Goal: Book appointment/travel/reservation

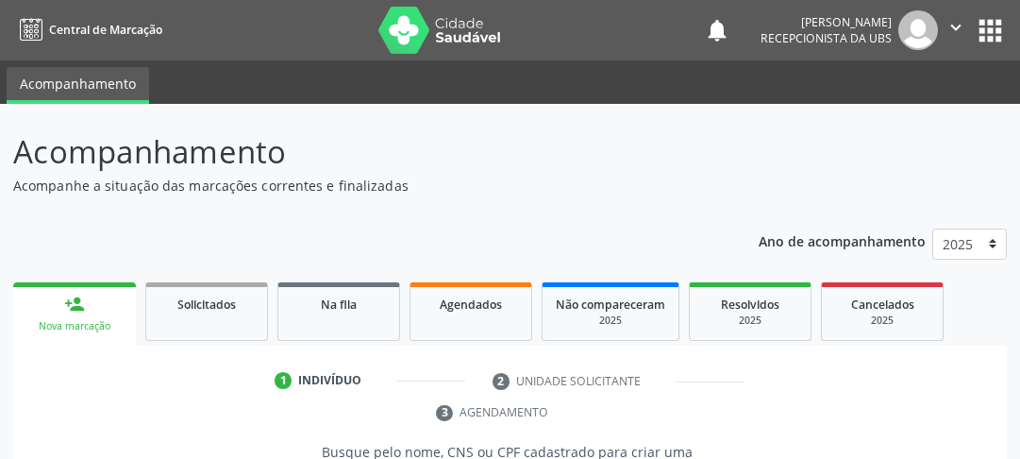
scroll to position [319, 0]
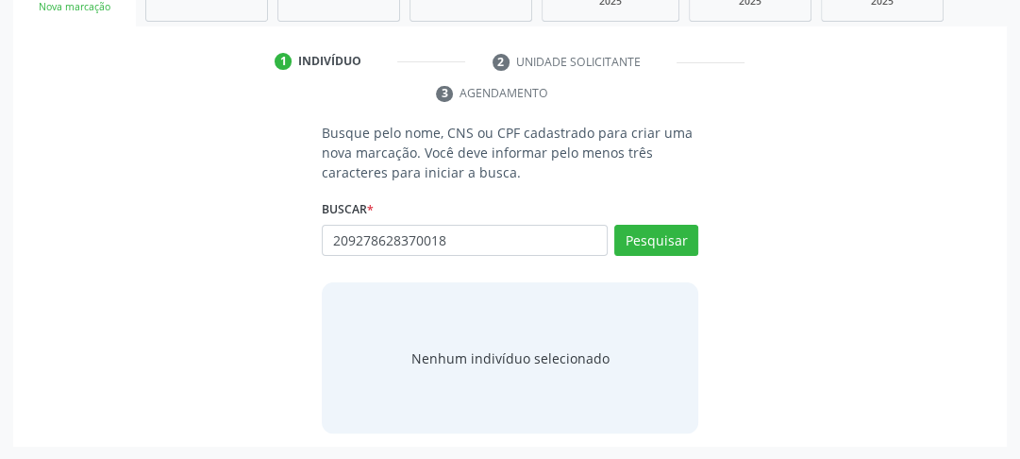
type input "209278628370018"
click at [669, 255] on div "Pesquisar" at bounding box center [653, 247] width 91 height 45
click at [671, 243] on button "Pesquisar" at bounding box center [656, 241] width 84 height 32
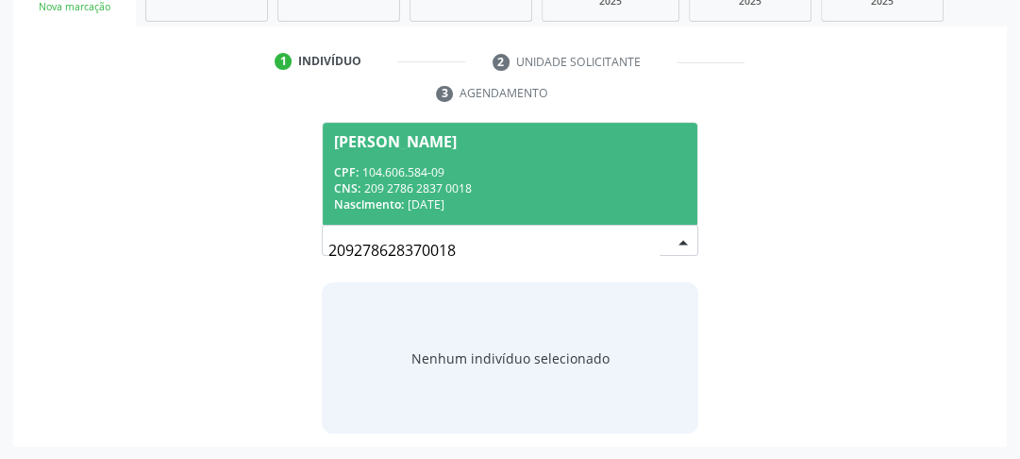
click at [453, 184] on div "CNS: 209 2786 2837 0018" at bounding box center [510, 188] width 352 height 16
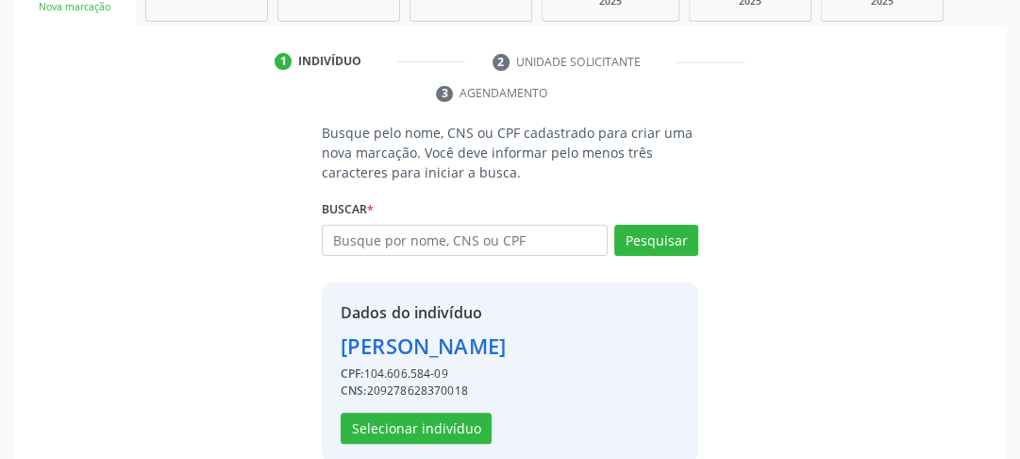
scroll to position [348, 0]
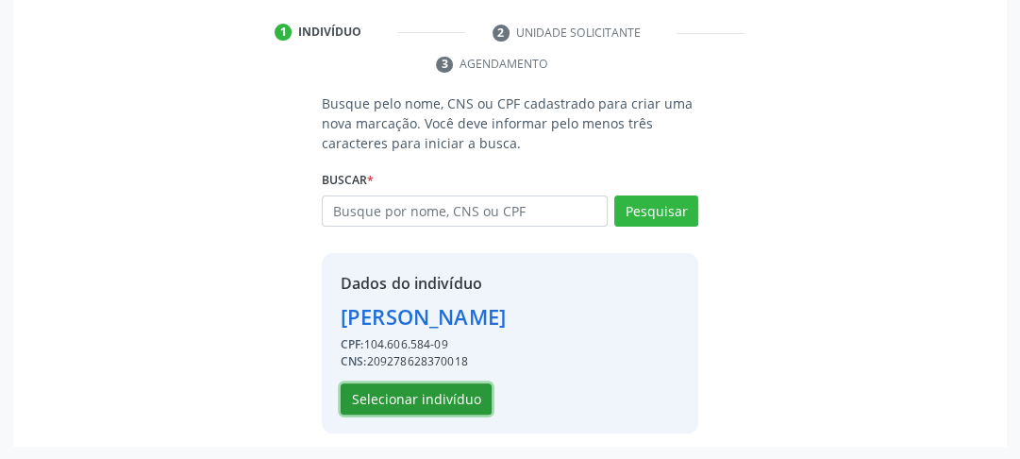
click at [425, 404] on button "Selecionar indivíduo" at bounding box center [416, 399] width 151 height 32
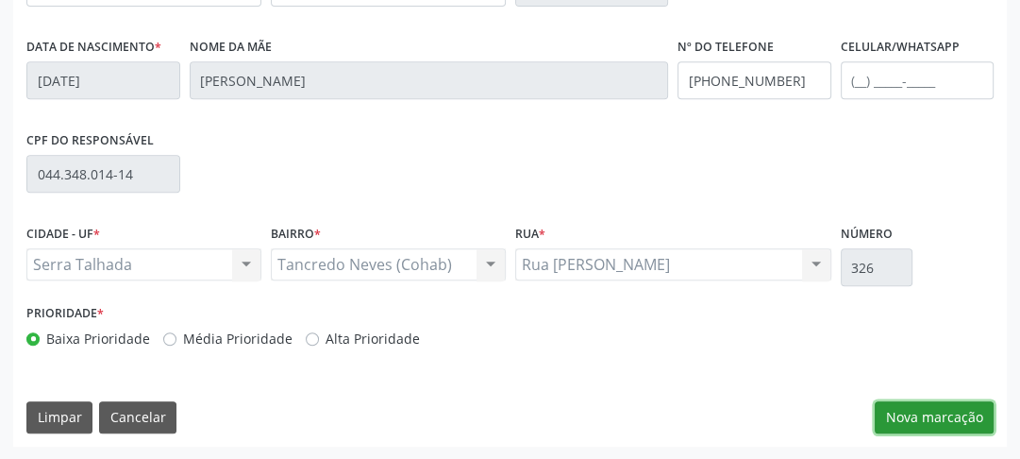
click at [921, 409] on button "Nova marcação" at bounding box center [934, 417] width 119 height 32
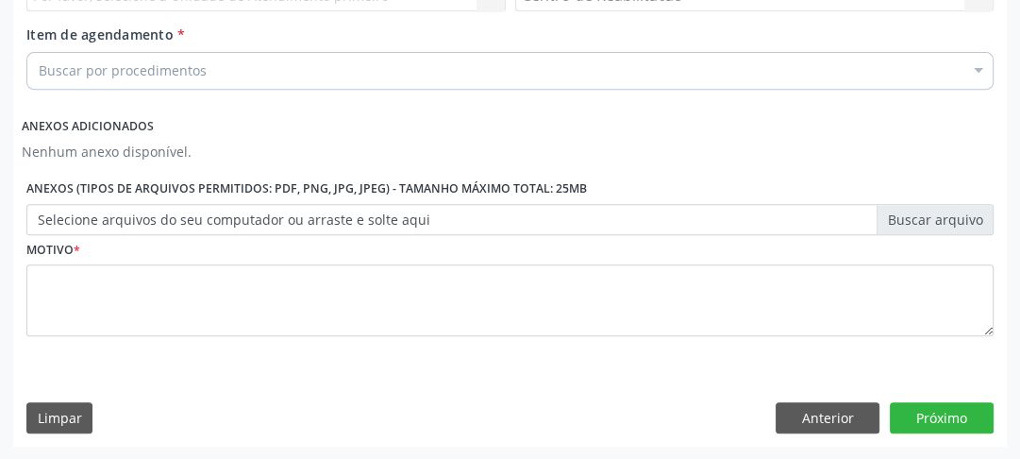
scroll to position [414, 0]
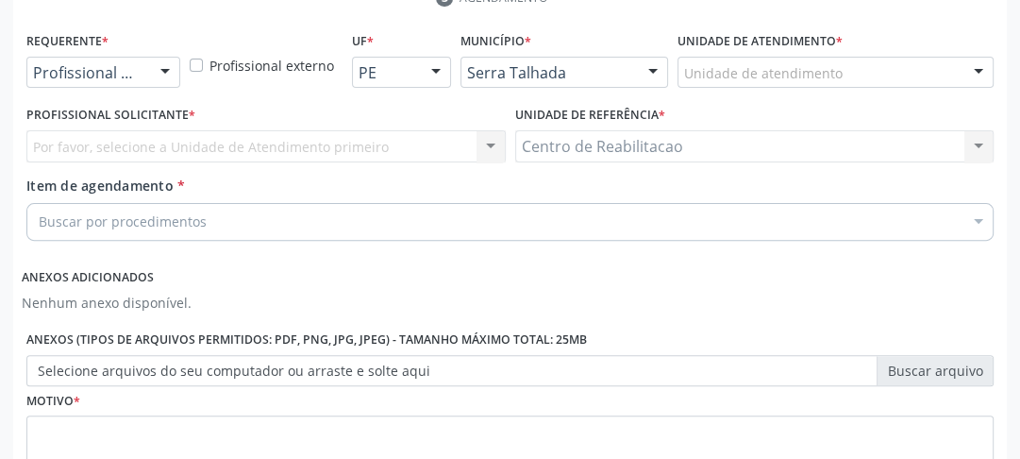
click at [143, 53] on div "Requerente * Profissional de Saúde Profissional de Saúde Paciente Nenhum result…" at bounding box center [103, 57] width 154 height 60
click at [142, 76] on div "Profissional de Saúde" at bounding box center [103, 73] width 154 height 32
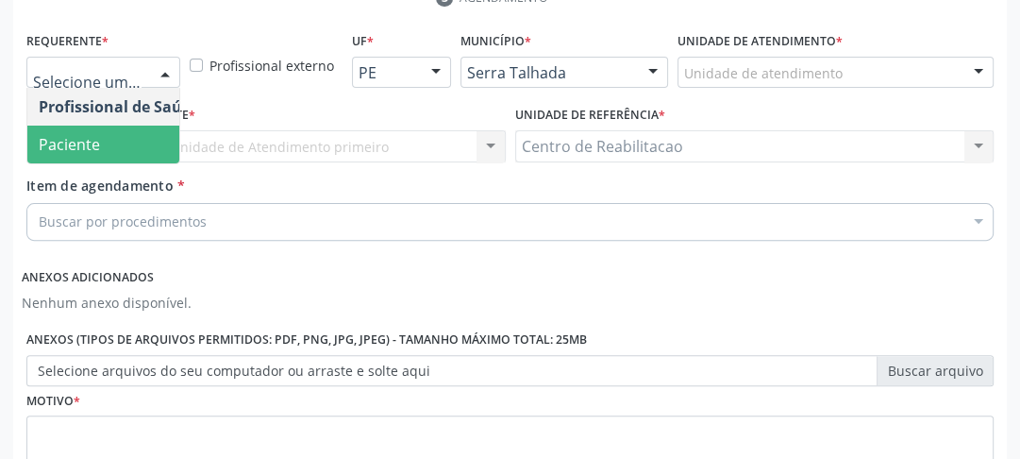
drag, startPoint x: 102, startPoint y: 147, endPoint x: 92, endPoint y: 155, distance: 12.1
click at [102, 147] on span "Paciente" at bounding box center [119, 145] width 184 height 38
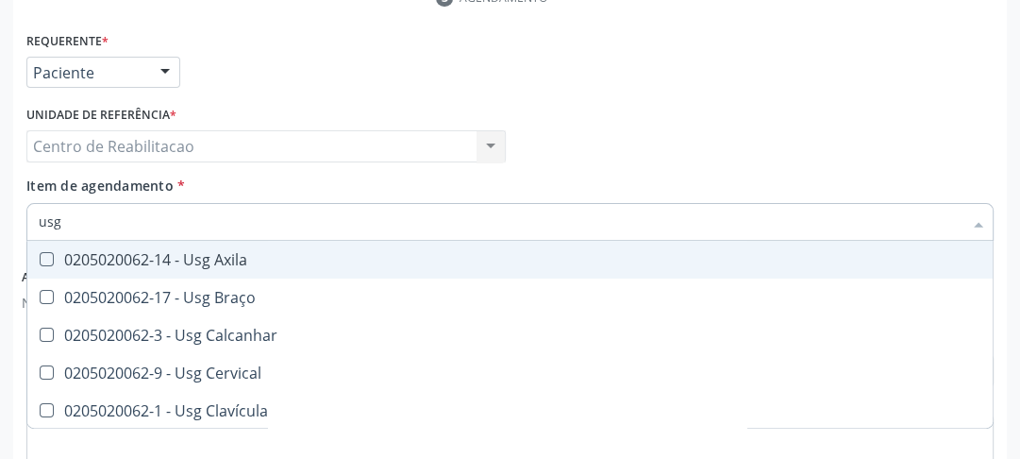
type input "usg"
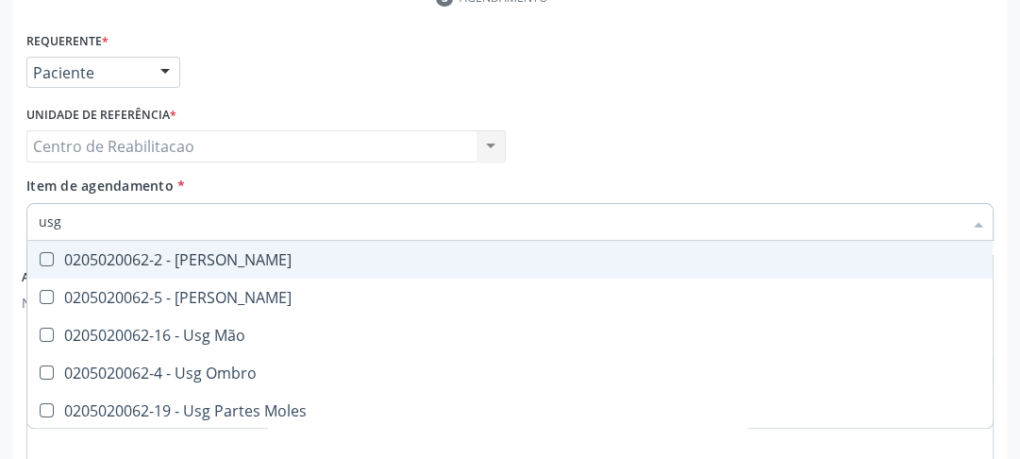
scroll to position [302, 0]
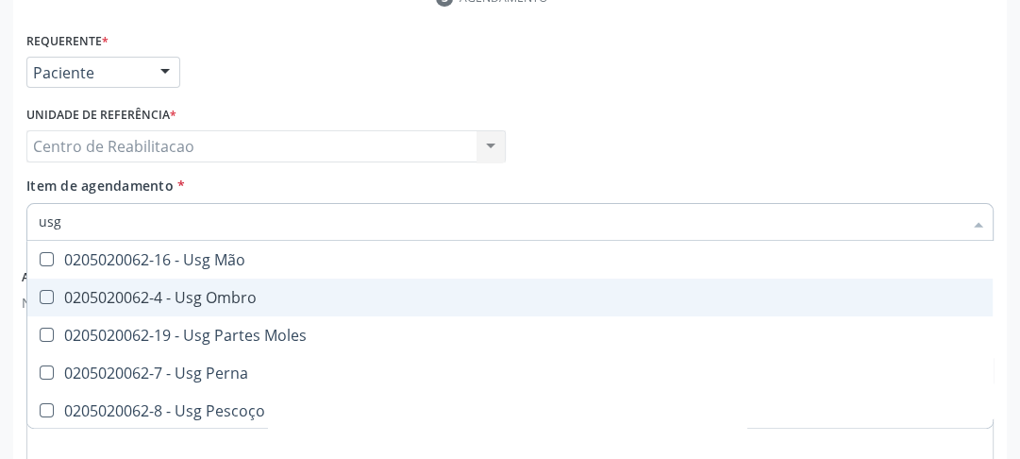
click at [50, 297] on Ombro at bounding box center [47, 297] width 14 height 14
click at [40, 297] on Ombro "checkbox" at bounding box center [33, 297] width 12 height 12
checkbox Ombro "true"
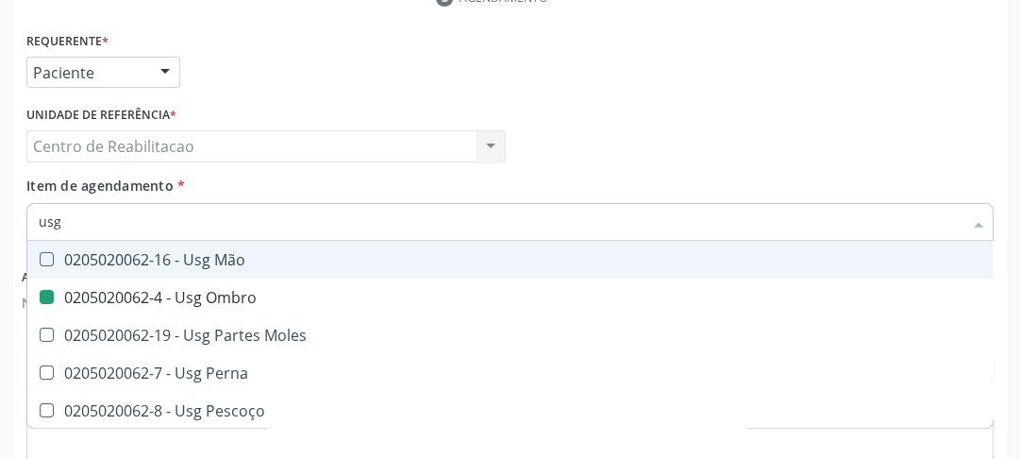
click at [672, 140] on div "Profissional Solicitante Por favor, selecione a Unidade de Atendimento primeiro…" at bounding box center [510, 138] width 977 height 74
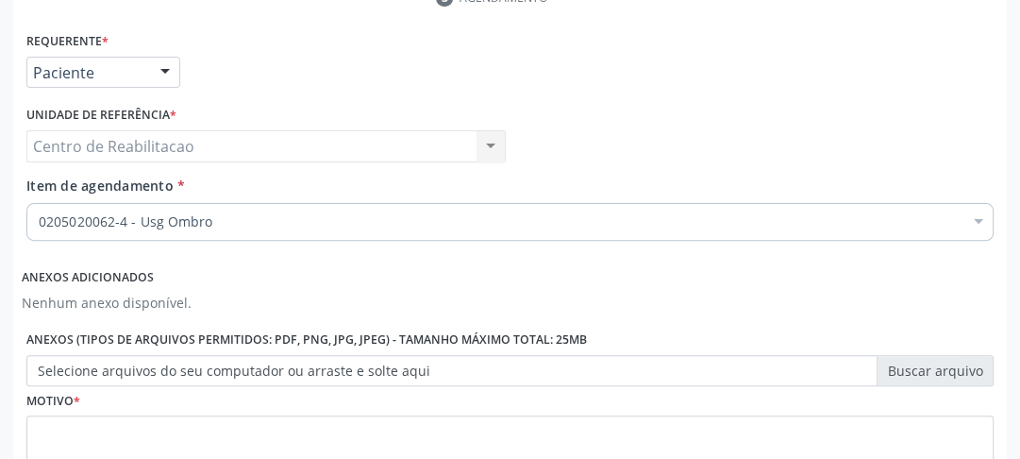
scroll to position [0, 0]
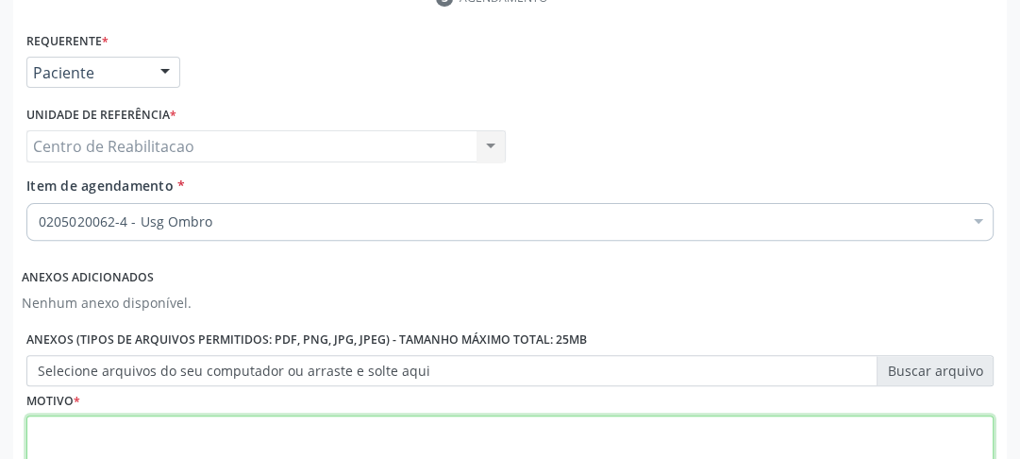
click at [137, 417] on textarea at bounding box center [509, 451] width 967 height 72
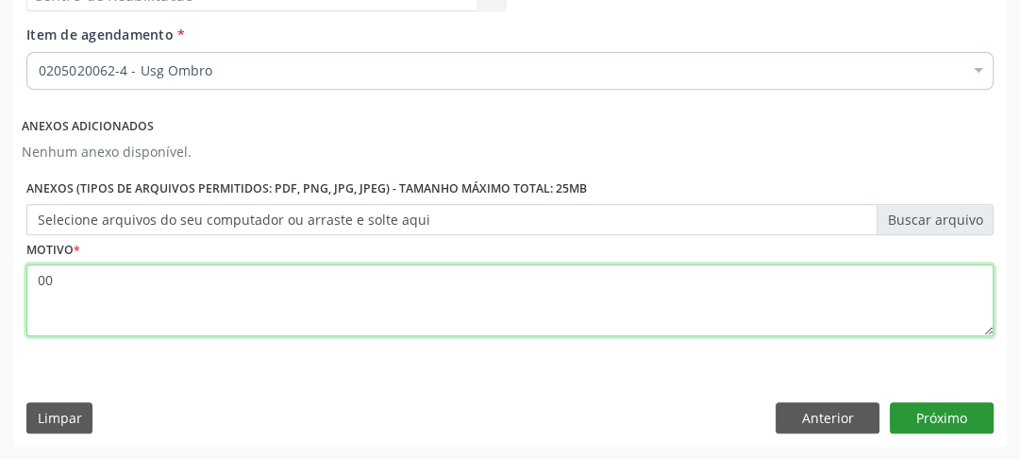
type textarea "00"
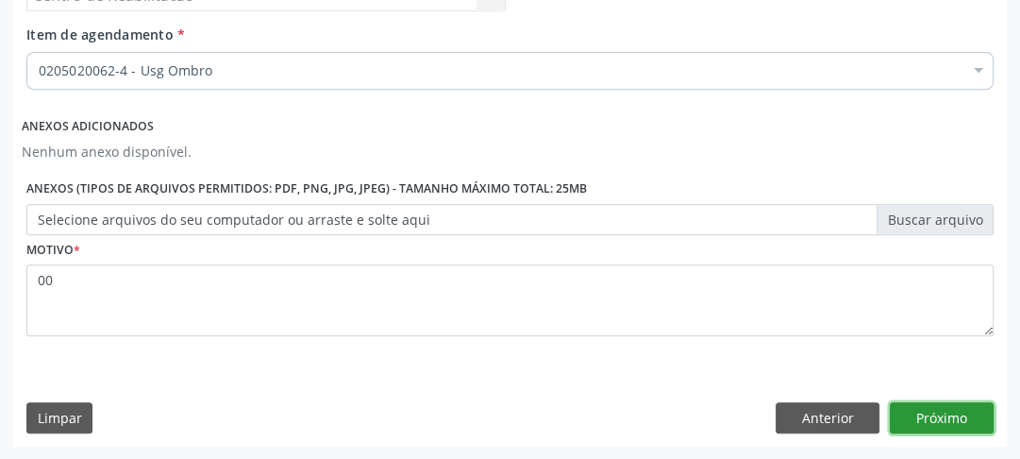
click at [949, 417] on button "Próximo" at bounding box center [942, 418] width 104 height 32
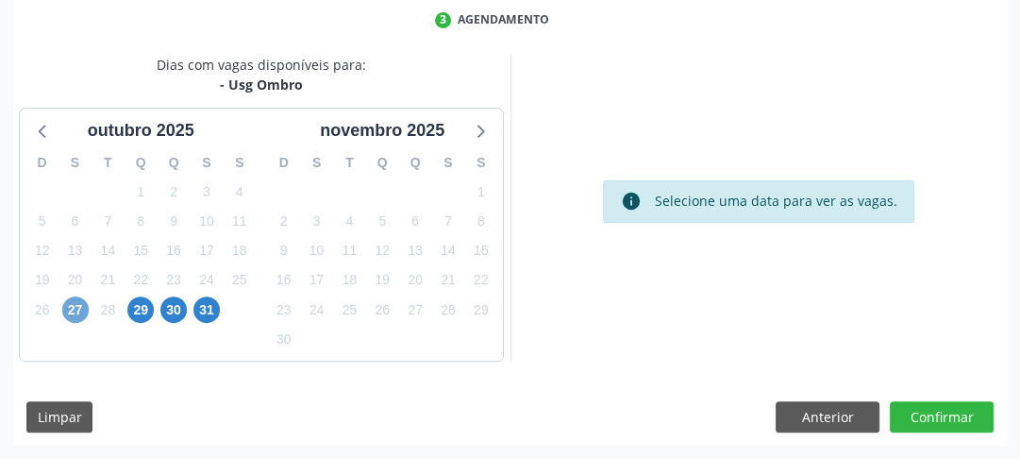
click at [79, 314] on span "27" at bounding box center [75, 309] width 26 height 26
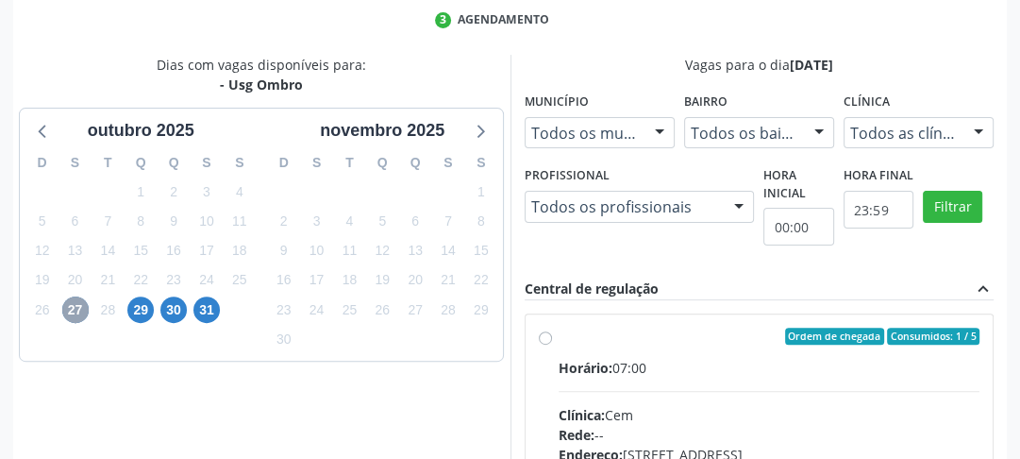
scroll to position [543, 0]
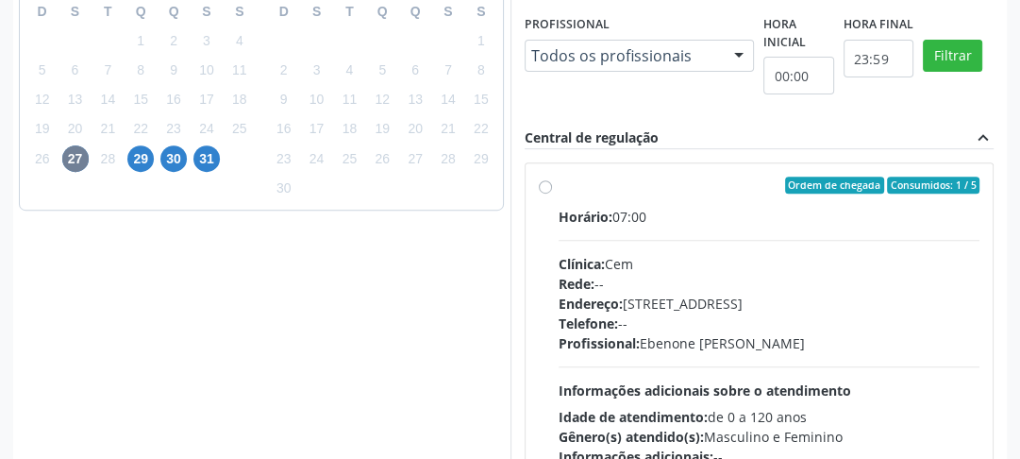
click at [559, 189] on label "Ordem de chegada Consumidos: 1 / 5 Horário: 07:00 Clínica: Cem Rede: -- Endereç…" at bounding box center [770, 321] width 422 height 290
click at [549, 189] on input "Ordem de chegada Consumidos: 1 / 5 Horário: 07:00 Clínica: Cem Rede: -- Endereç…" at bounding box center [545, 184] width 13 height 17
radio input "true"
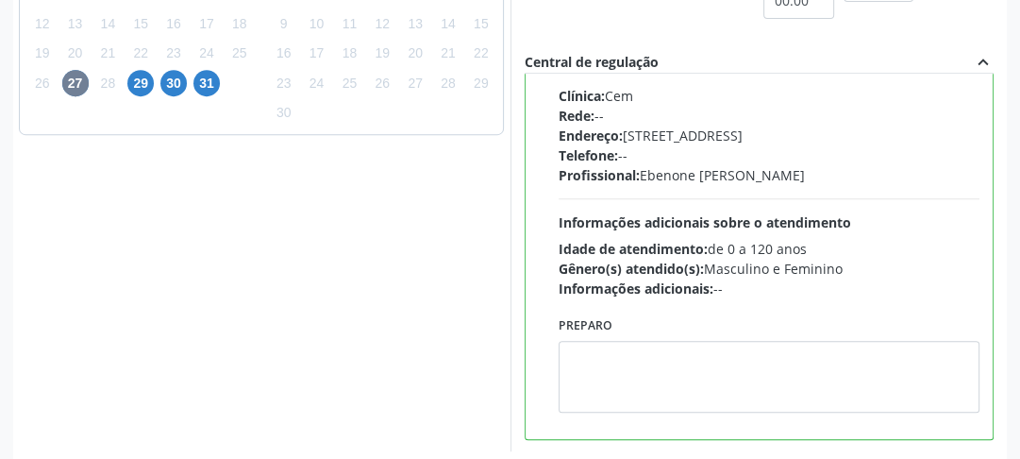
scroll to position [708, 0]
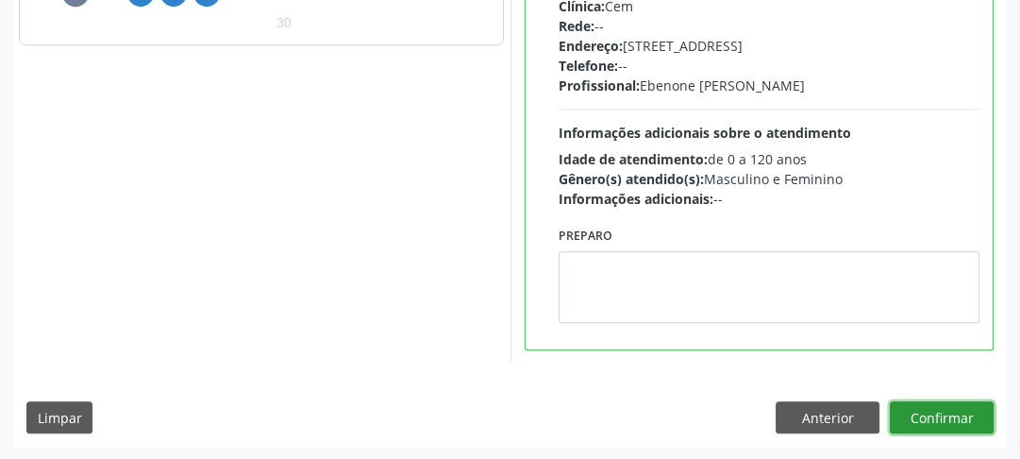
click at [947, 418] on button "Confirmar" at bounding box center [942, 417] width 104 height 32
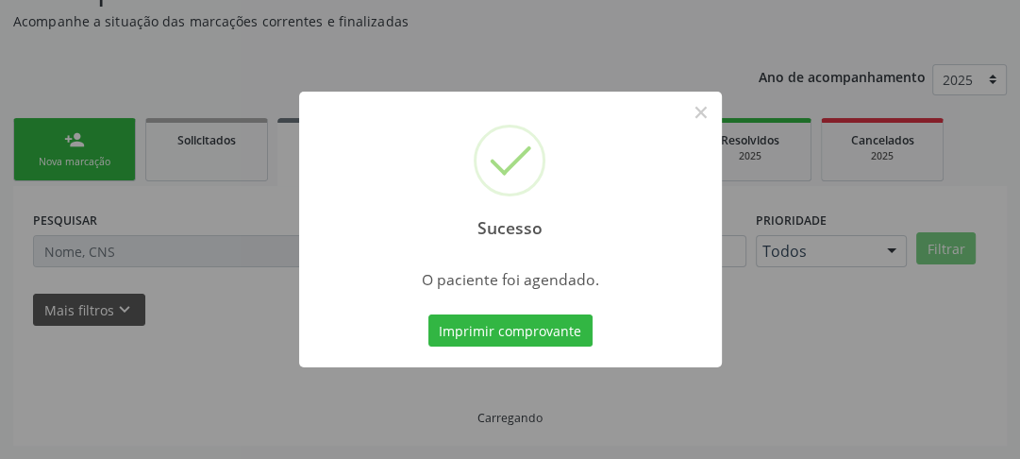
scroll to position [163, 0]
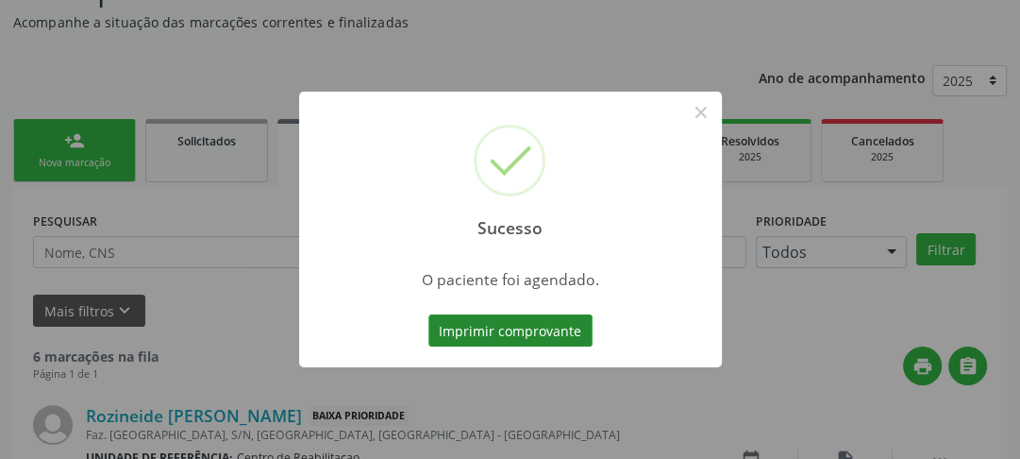
click at [505, 330] on button "Imprimir comprovante" at bounding box center [510, 330] width 164 height 32
